Goal: Transaction & Acquisition: Purchase product/service

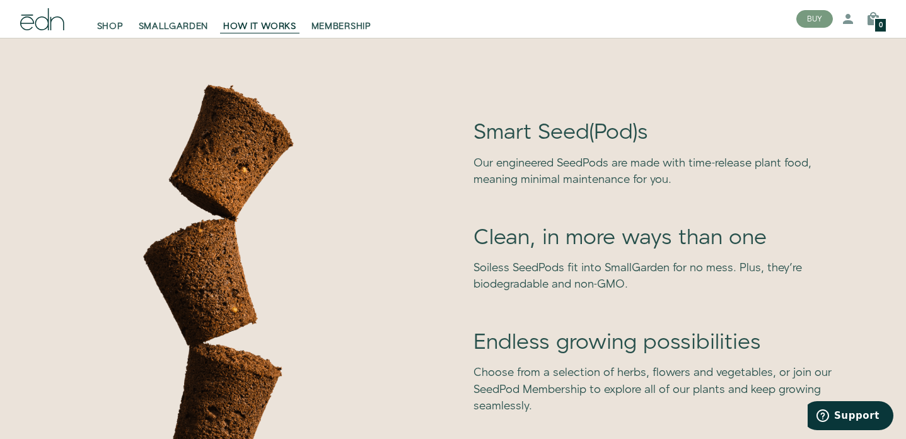
scroll to position [3236, 0]
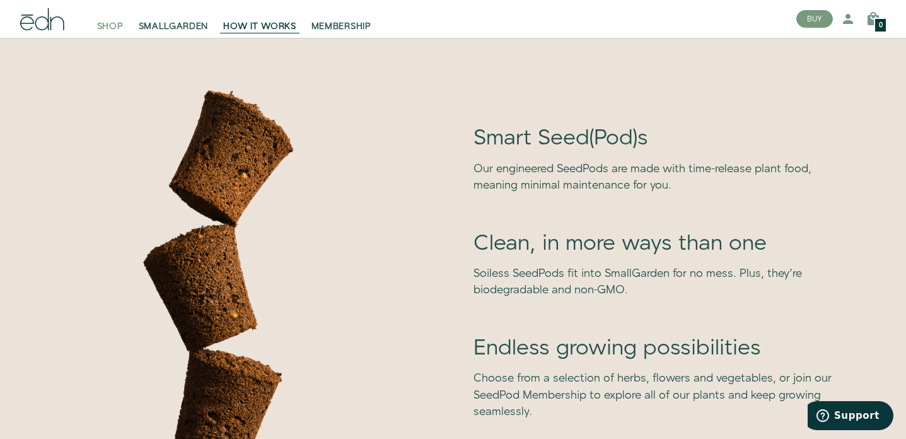
click at [104, 26] on span "SHOP" at bounding box center [110, 26] width 26 height 13
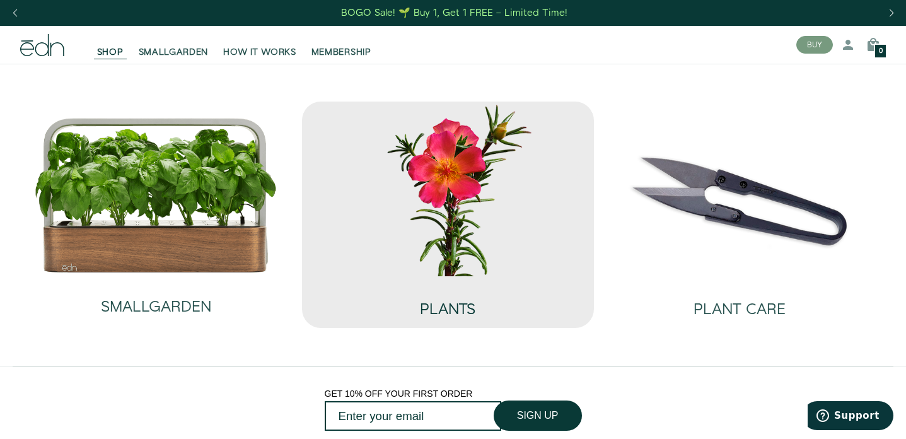
click at [466, 310] on h2 "PLANTS" at bounding box center [447, 309] width 55 height 16
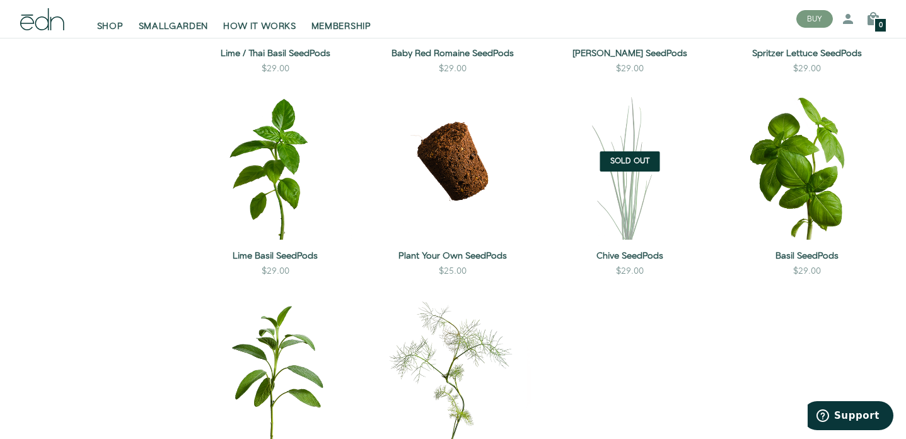
scroll to position [986, 0]
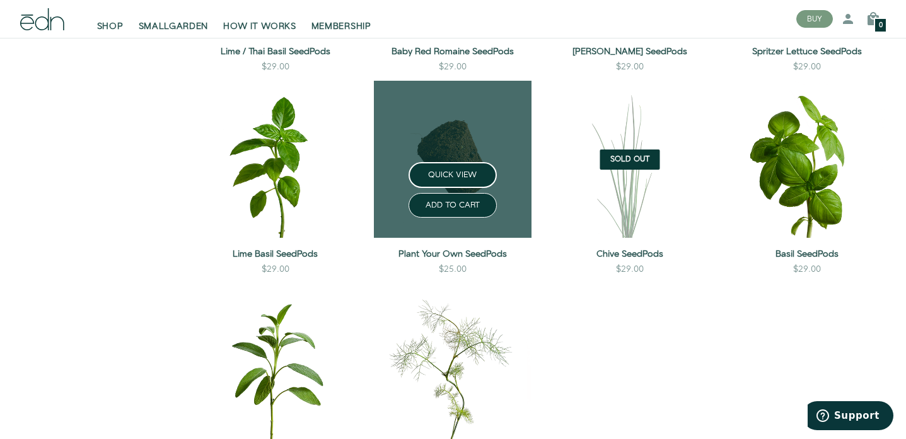
click at [466, 241] on div "Plant Your Own SeedPods $25.00 ADD TO CART" at bounding box center [452, 260] width 157 height 45
click at [466, 255] on link "Plant Your Own SeedPods" at bounding box center [452, 254] width 157 height 13
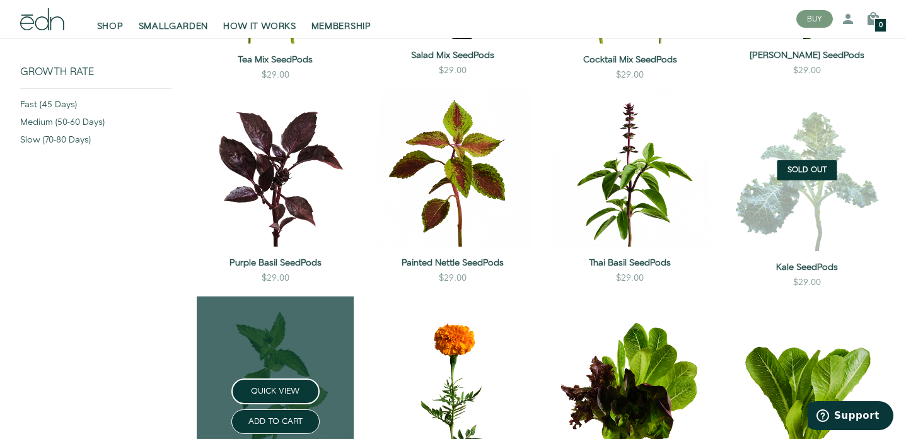
scroll to position [131, 0]
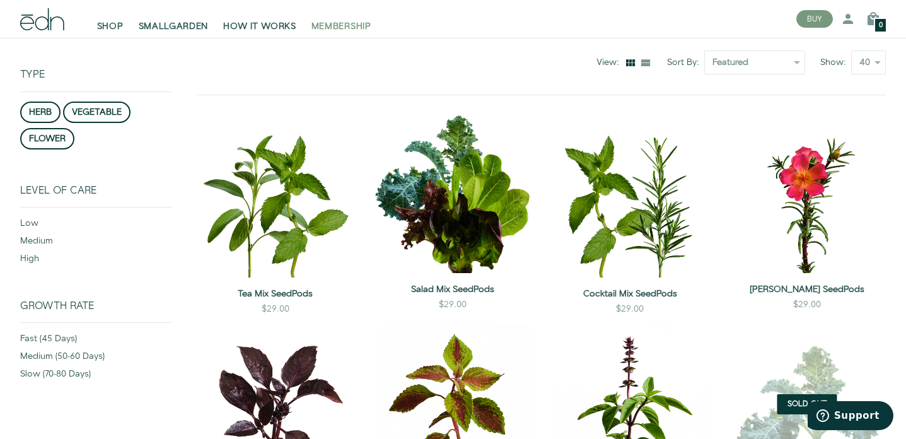
click at [363, 20] on span "MEMBERSHIP" at bounding box center [341, 26] width 60 height 13
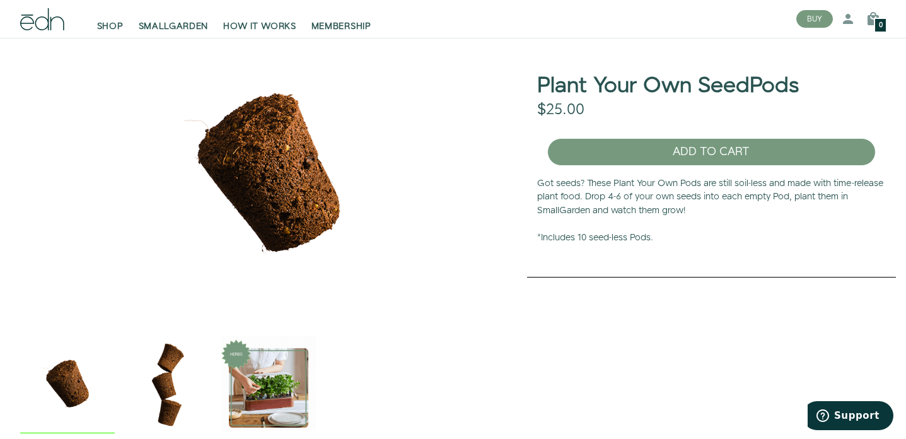
scroll to position [54, 0]
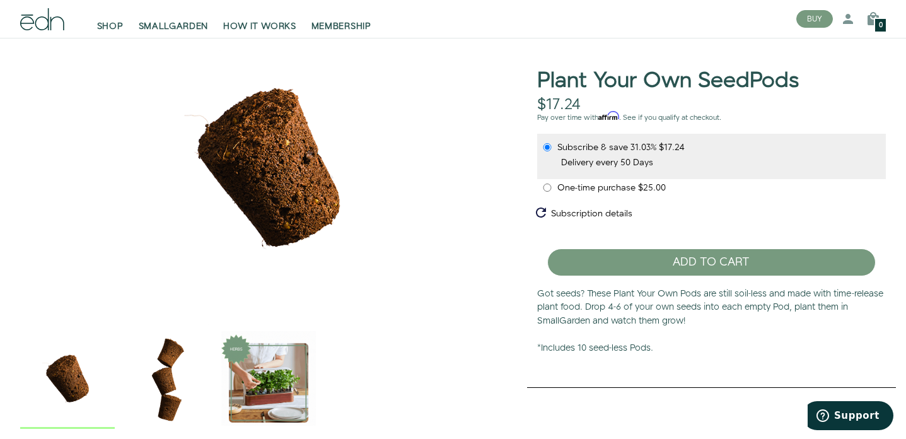
click at [168, 383] on img "2 / 3" at bounding box center [168, 378] width 95 height 95
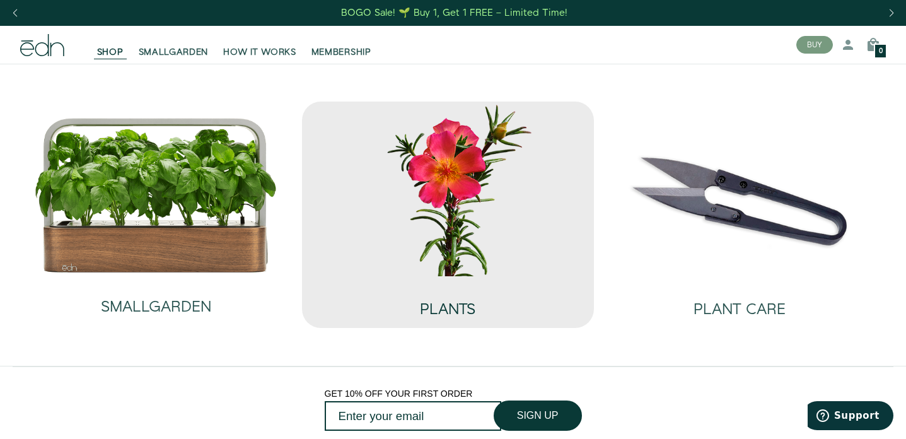
click at [400, 280] on div "PLANTS" at bounding box center [448, 302] width 272 height 52
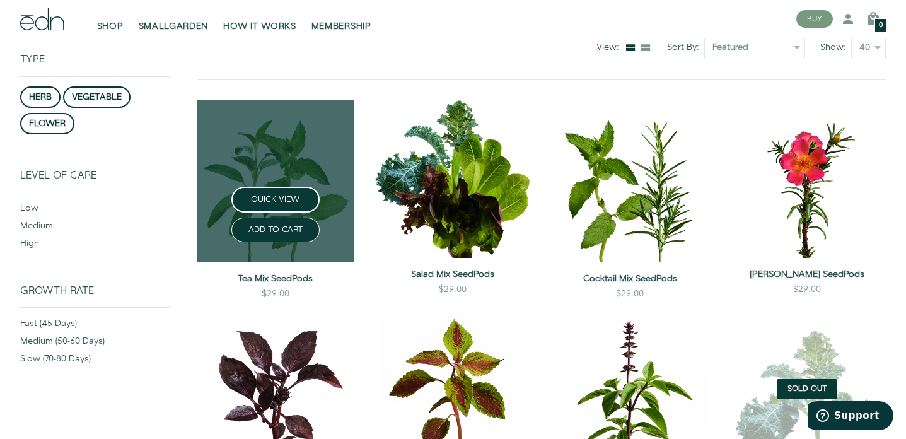
scroll to position [145, 0]
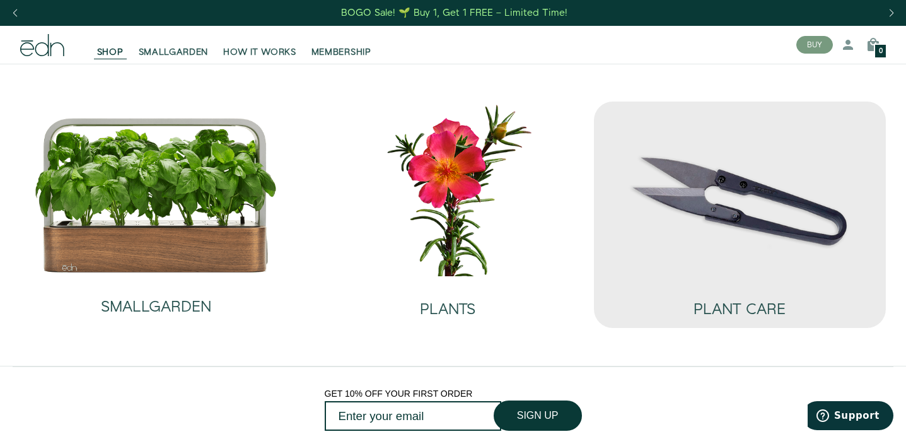
click at [729, 229] on img at bounding box center [740, 189] width 272 height 175
